Goal: Information Seeking & Learning: Learn about a topic

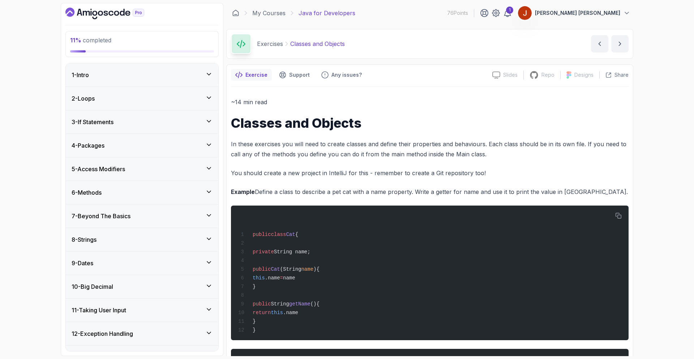
scroll to position [159, 0]
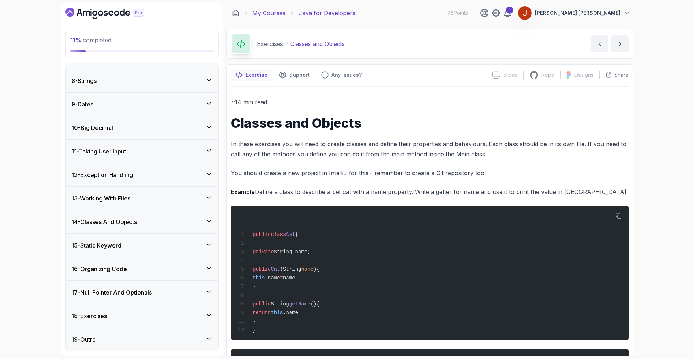
click at [277, 14] on link "My Courses" at bounding box center [268, 13] width 33 height 9
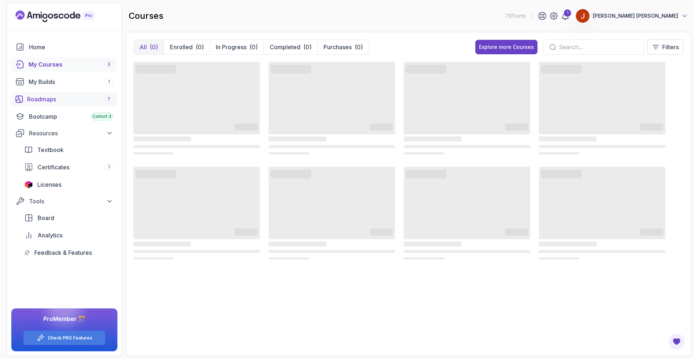
click at [78, 102] on div "Roadmaps 7" at bounding box center [70, 99] width 86 height 9
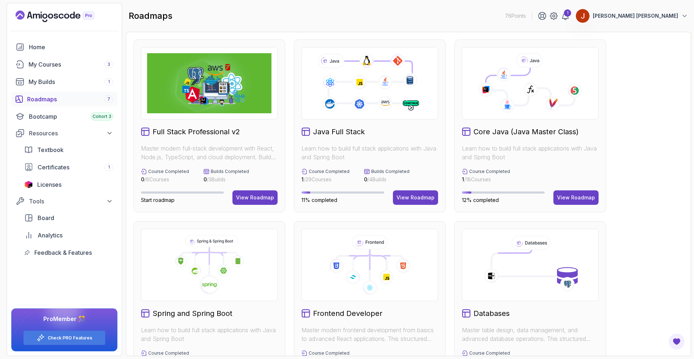
click at [527, 129] on h2 "Core Java (Java Master Class)" at bounding box center [526, 132] width 105 height 10
click at [514, 102] on icon at bounding box center [507, 105] width 15 height 15
click at [571, 194] on div "View Roadmap" at bounding box center [576, 197] width 38 height 7
